Goal: Task Accomplishment & Management: Manage account settings

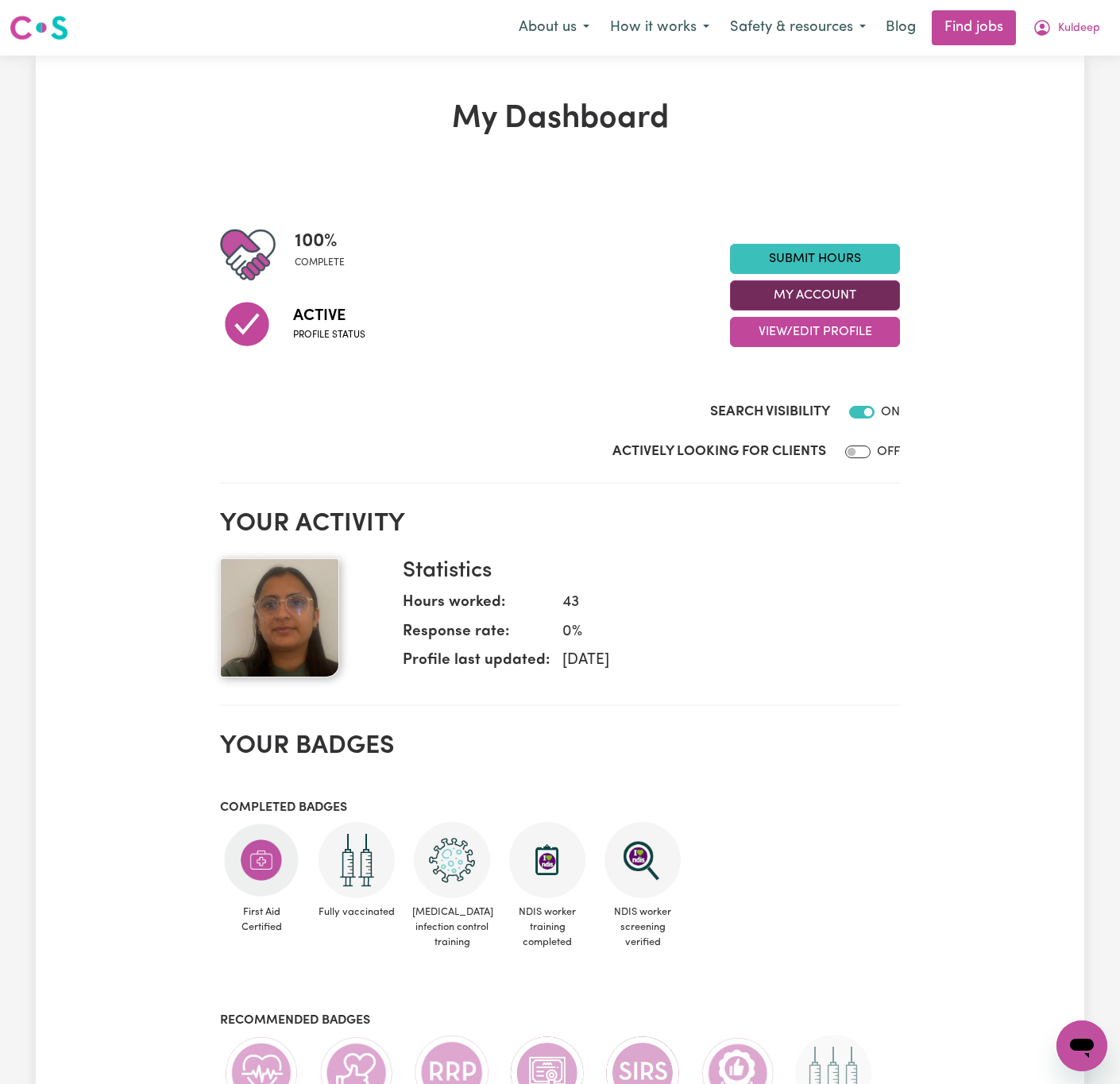
click at [861, 294] on button "My Account" at bounding box center [815, 295] width 170 height 30
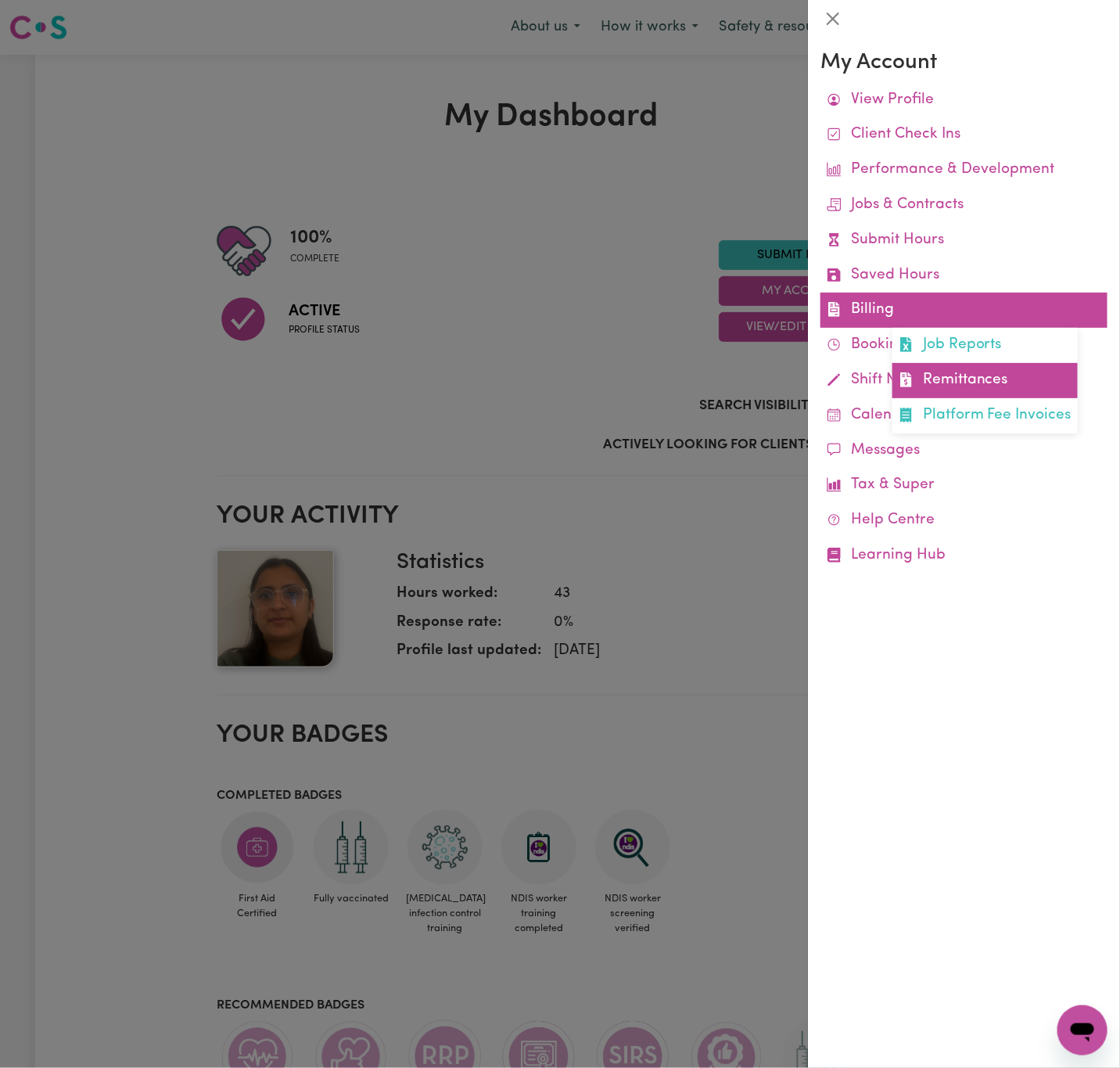
click at [1033, 371] on link "Remittances" at bounding box center [985, 381] width 185 height 35
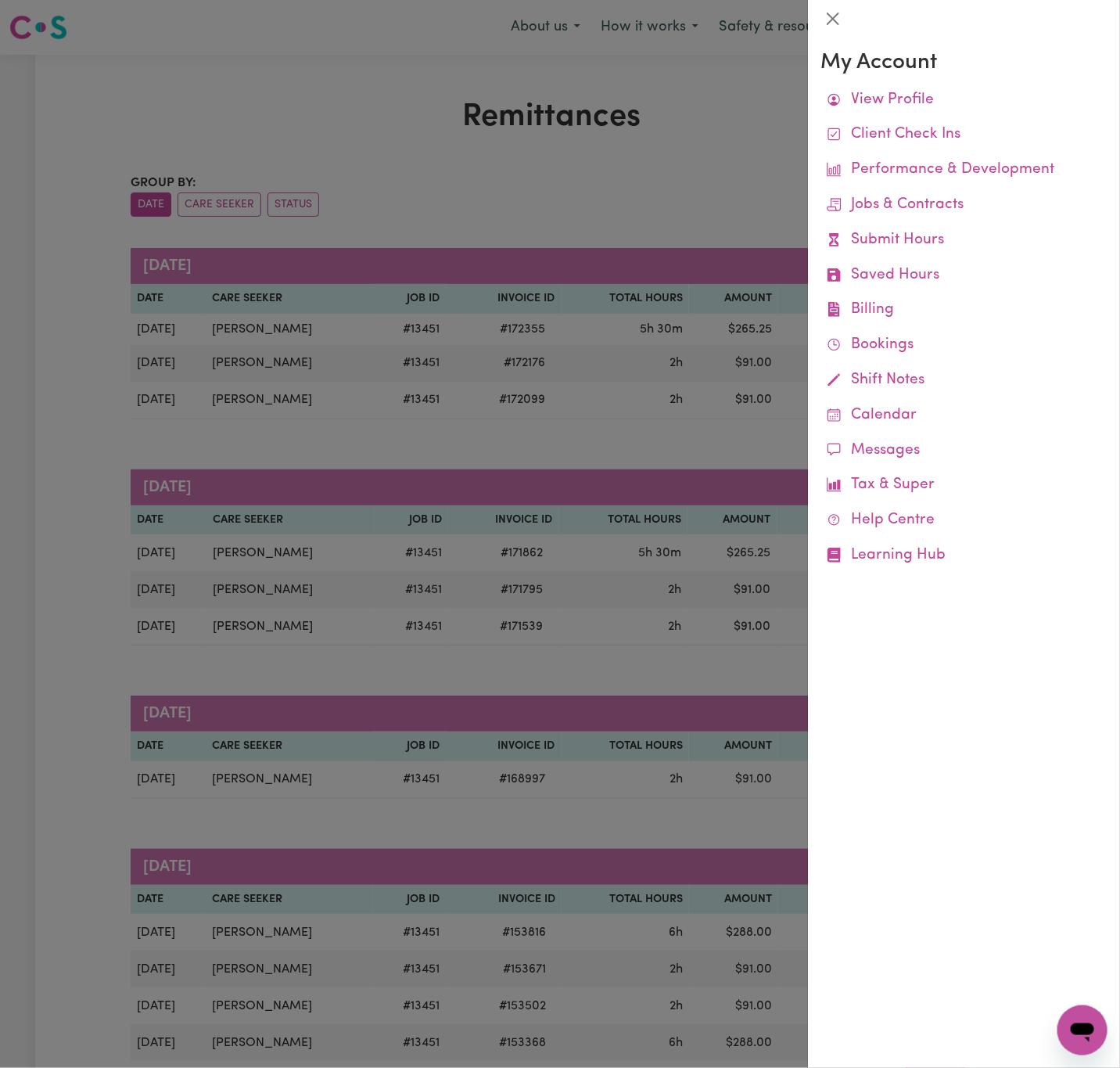
click at [646, 218] on div at bounding box center [560, 534] width 1120 height 1068
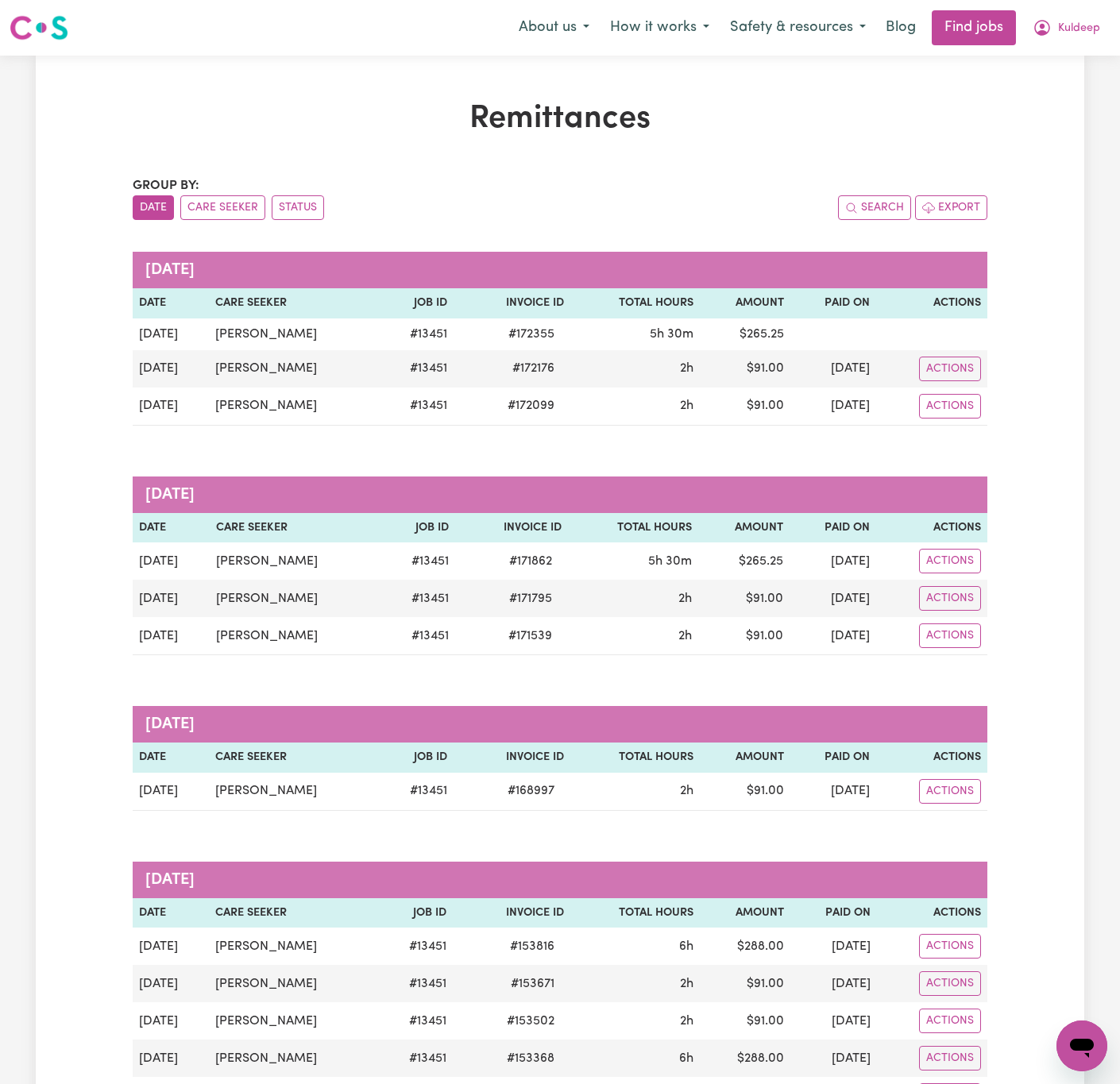
click at [1060, 399] on div "Remittances Group by: Date Care Seeker Status Search Export [DATE] Date Care Se…" at bounding box center [560, 652] width 1049 height 1104
drag, startPoint x: 1084, startPoint y: 27, endPoint x: 1105, endPoint y: 193, distance: 167.3
click at [1105, 193] on div "Menu About us How it works Safety & resources Blog Find jobs Kuldeep Remittance…" at bounding box center [560, 948] width 1120 height 1896
click at [1089, 27] on span "Kuldeep" at bounding box center [1079, 28] width 42 height 17
click at [1075, 115] on link "Logout" at bounding box center [1046, 121] width 126 height 30
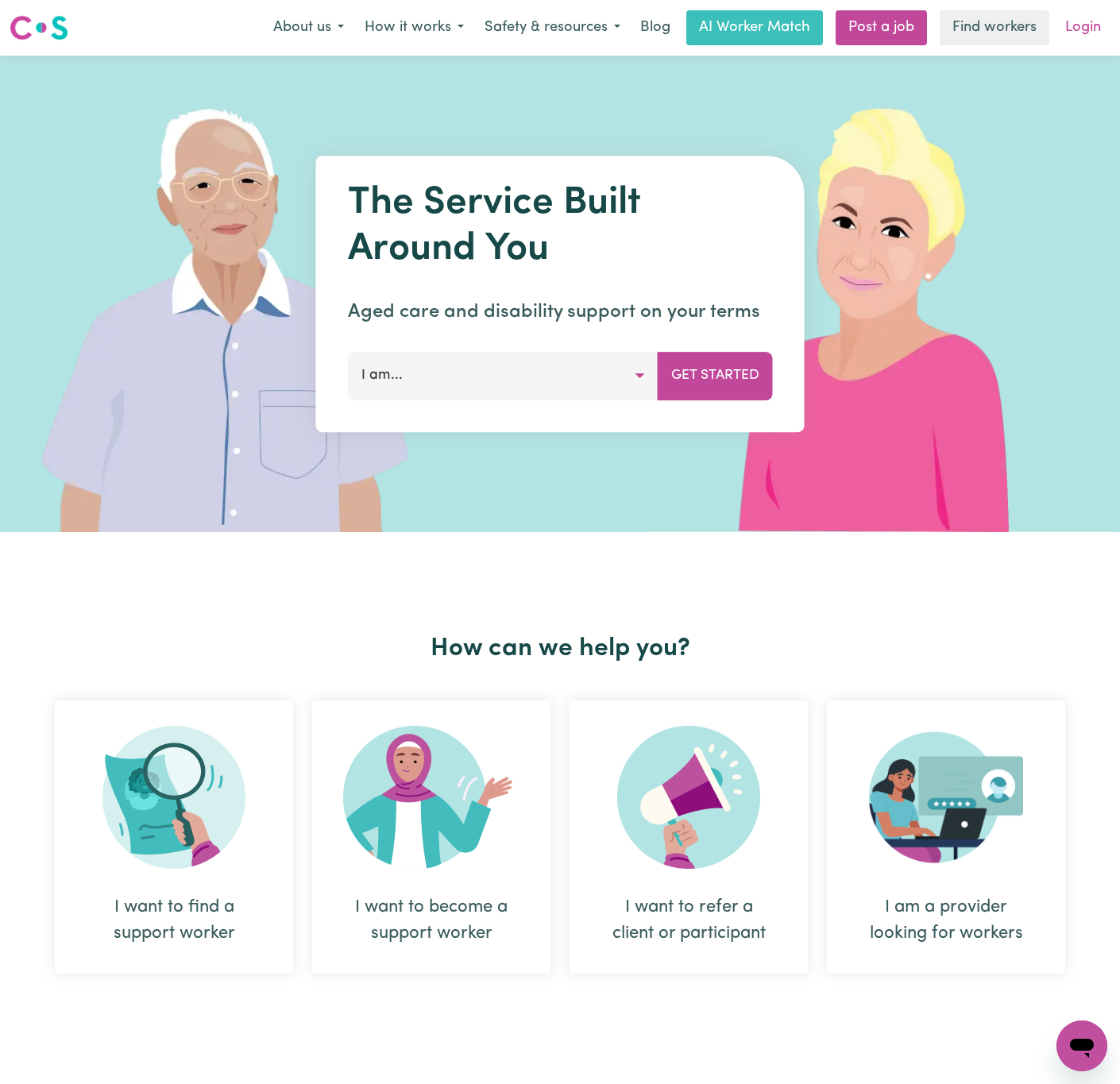
click at [1094, 32] on link "Login" at bounding box center [1083, 27] width 55 height 35
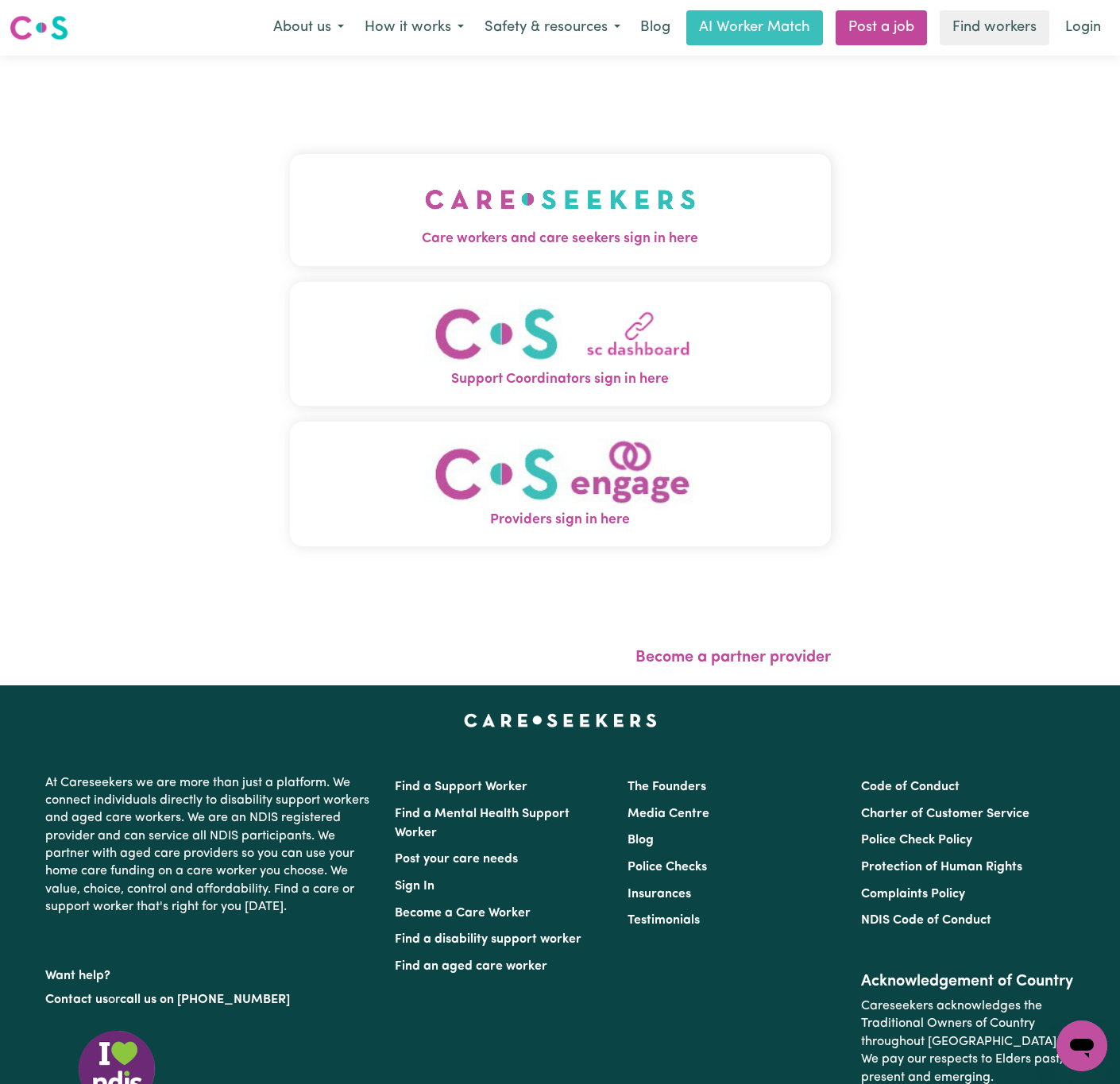
click at [511, 212] on img "Care workers and care seekers sign in here" at bounding box center [560, 199] width 271 height 59
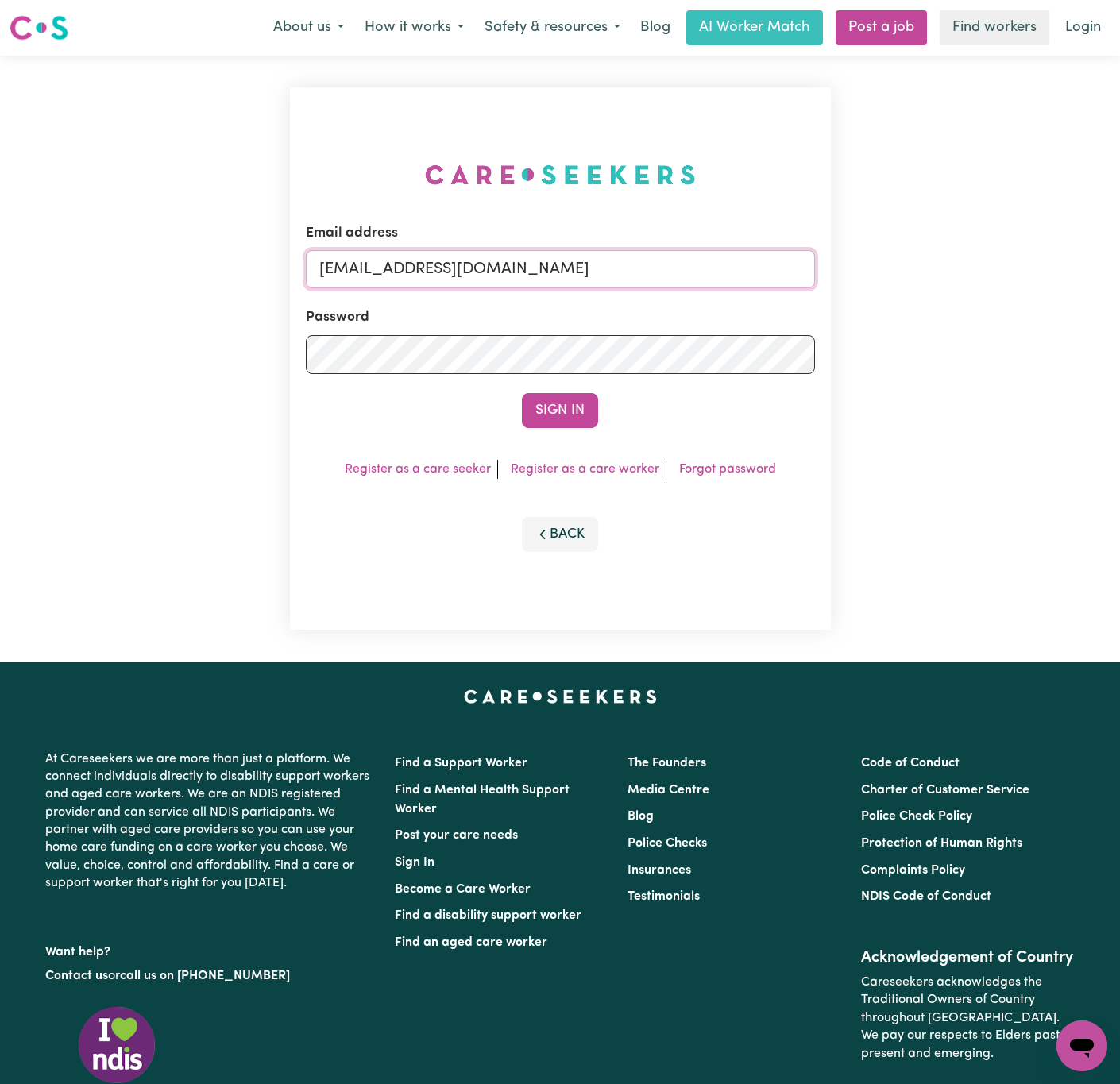
drag, startPoint x: 400, startPoint y: 267, endPoint x: 885, endPoint y: 275, distance: 485.1
click at [885, 275] on div "Email address [EMAIL_ADDRESS][DOMAIN_NAME] Password Sign In Register as a care …" at bounding box center [560, 358] width 1120 height 606
paste input "email"
click at [522, 394] on button "Sign In" at bounding box center [560, 411] width 76 height 35
drag, startPoint x: 456, startPoint y: 253, endPoint x: 460, endPoint y: 277, distance: 24.3
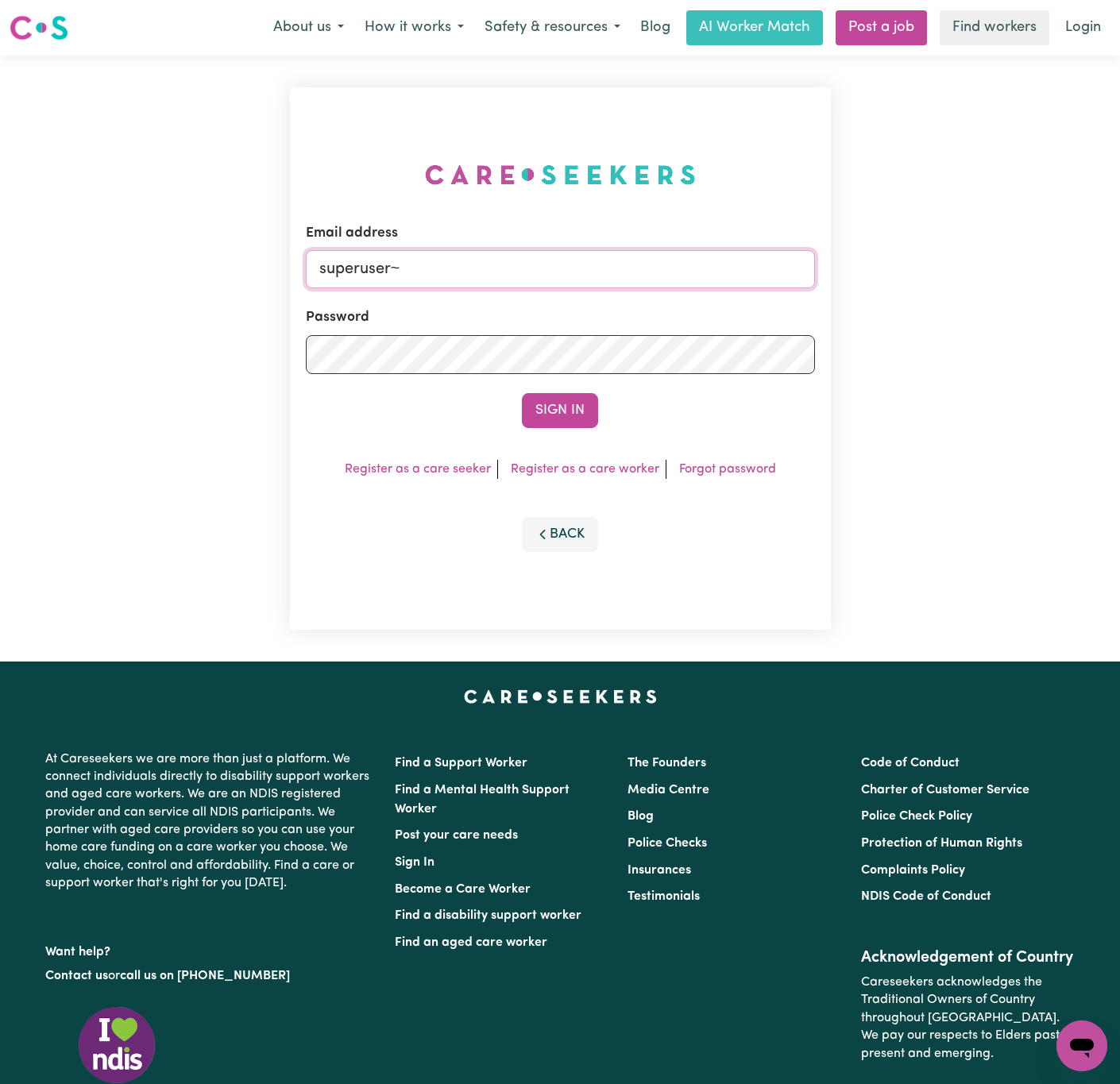
click at [456, 253] on input "superuser~" at bounding box center [560, 269] width 509 height 39
paste input "[EMAIL_ADDRESS][DOMAIN_NAME]"
type input "superuser~[EMAIL_ADDRESS][DOMAIN_NAME]"
drag, startPoint x: 611, startPoint y: 408, endPoint x: 596, endPoint y: 408, distance: 15.0
click at [605, 408] on div "Sign In" at bounding box center [560, 411] width 509 height 35
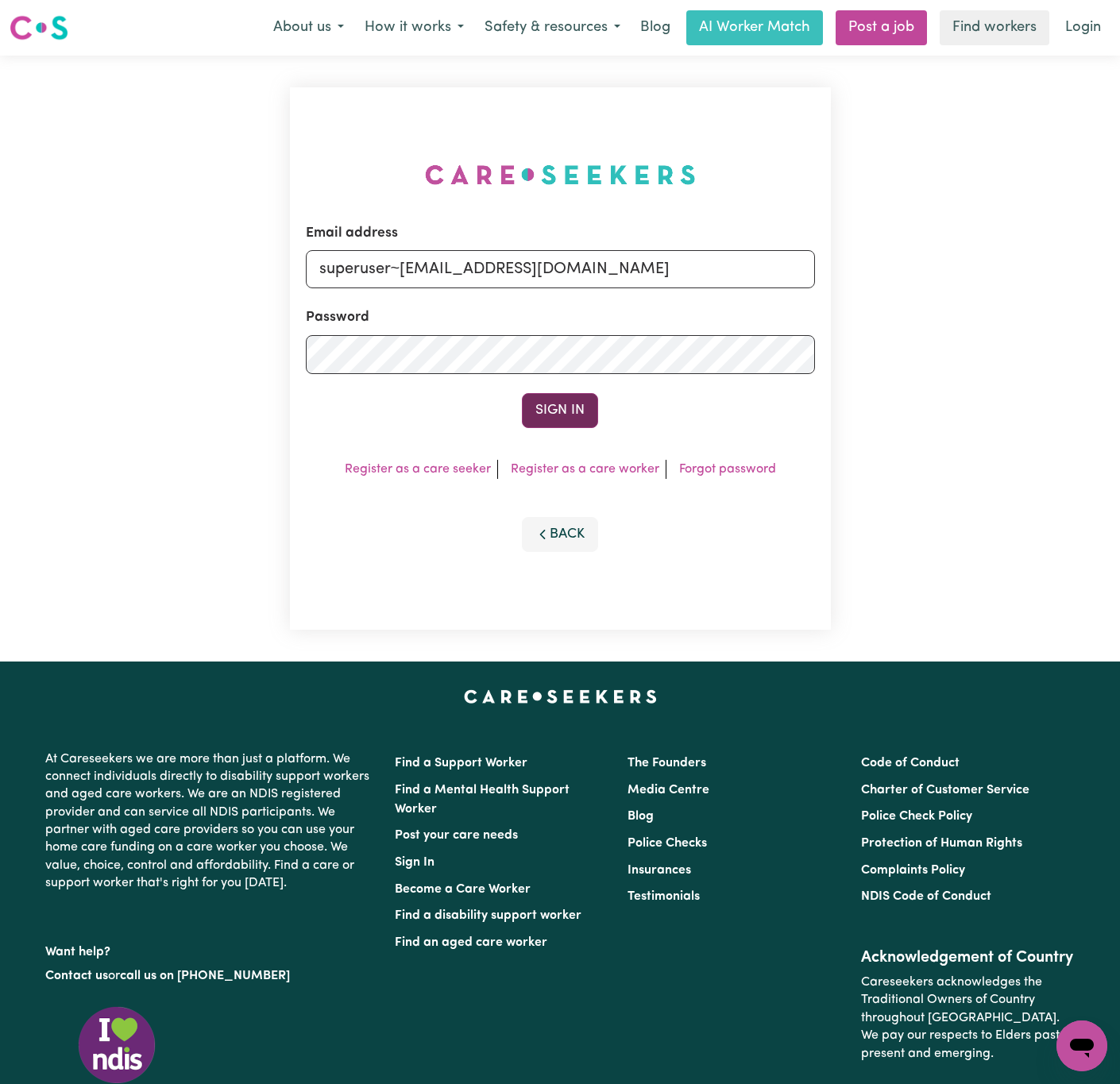
click at [572, 408] on button "Sign In" at bounding box center [560, 411] width 76 height 35
